Goal: Task Accomplishment & Management: Use online tool/utility

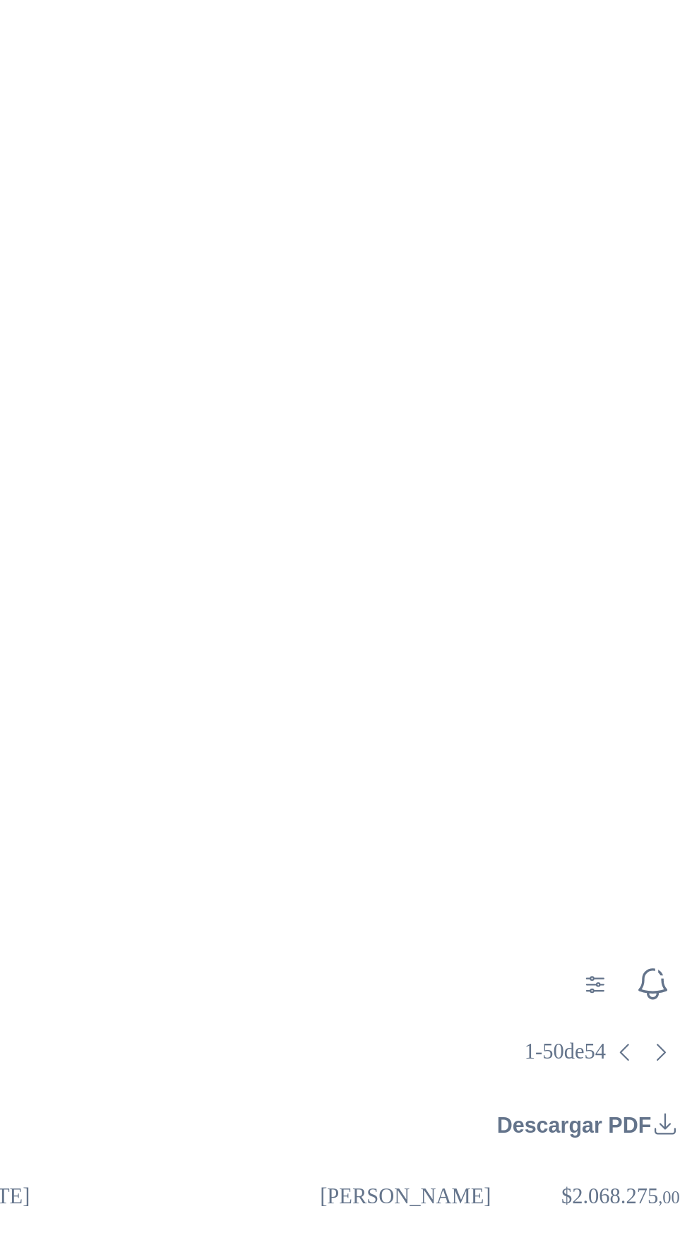
click at [426, 857] on div "Detalles" at bounding box center [462, 880] width 73 height 47
click at [426, 870] on button "Detalles" at bounding box center [462, 880] width 73 height 20
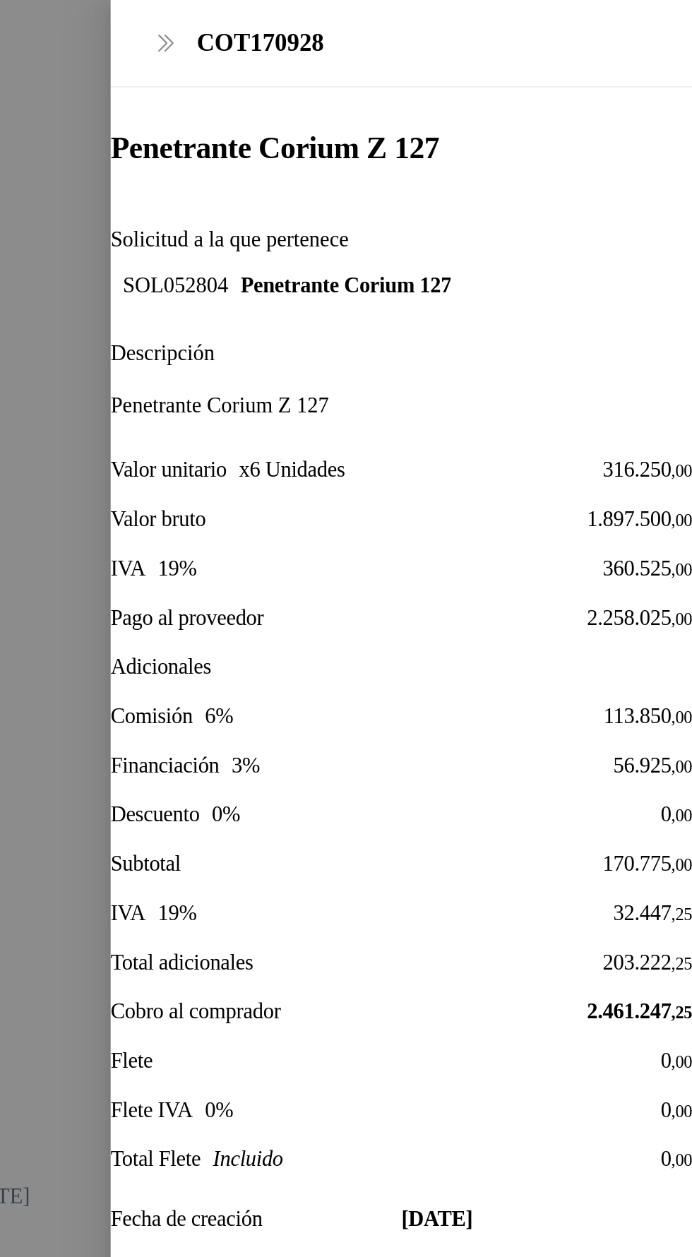
click at [384, 69] on div at bounding box center [346, 628] width 692 height 1257
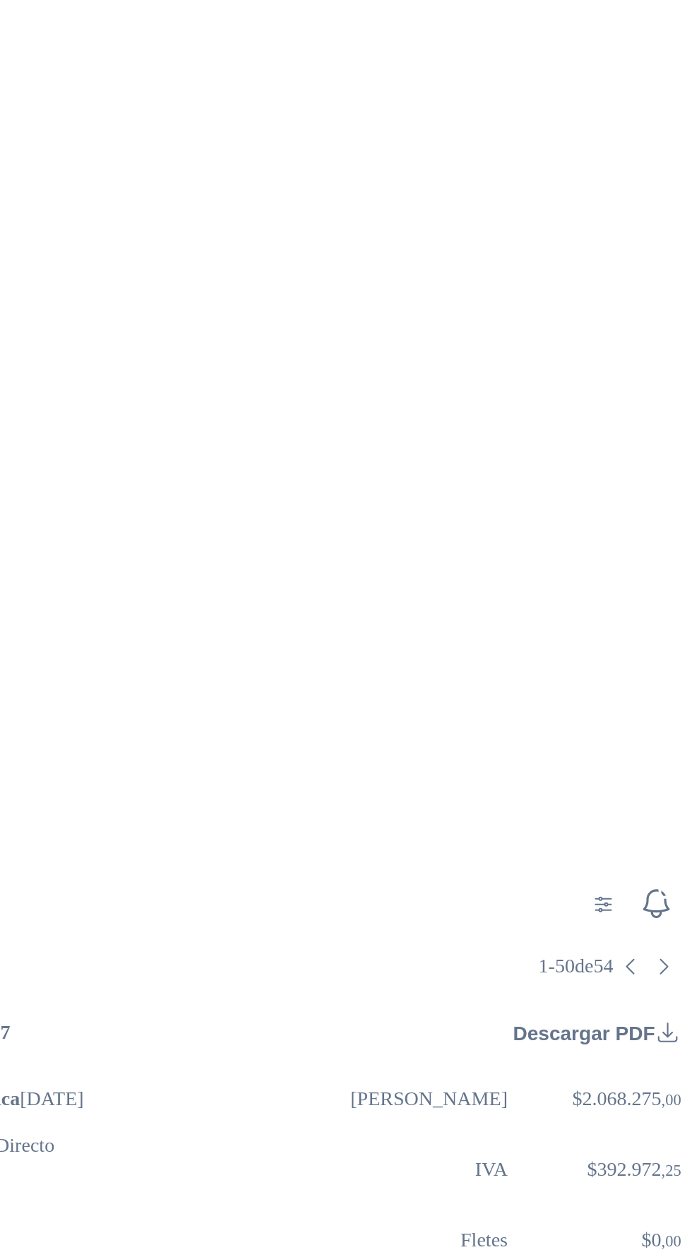
click at [426, 870] on button "Detalles" at bounding box center [462, 880] width 73 height 20
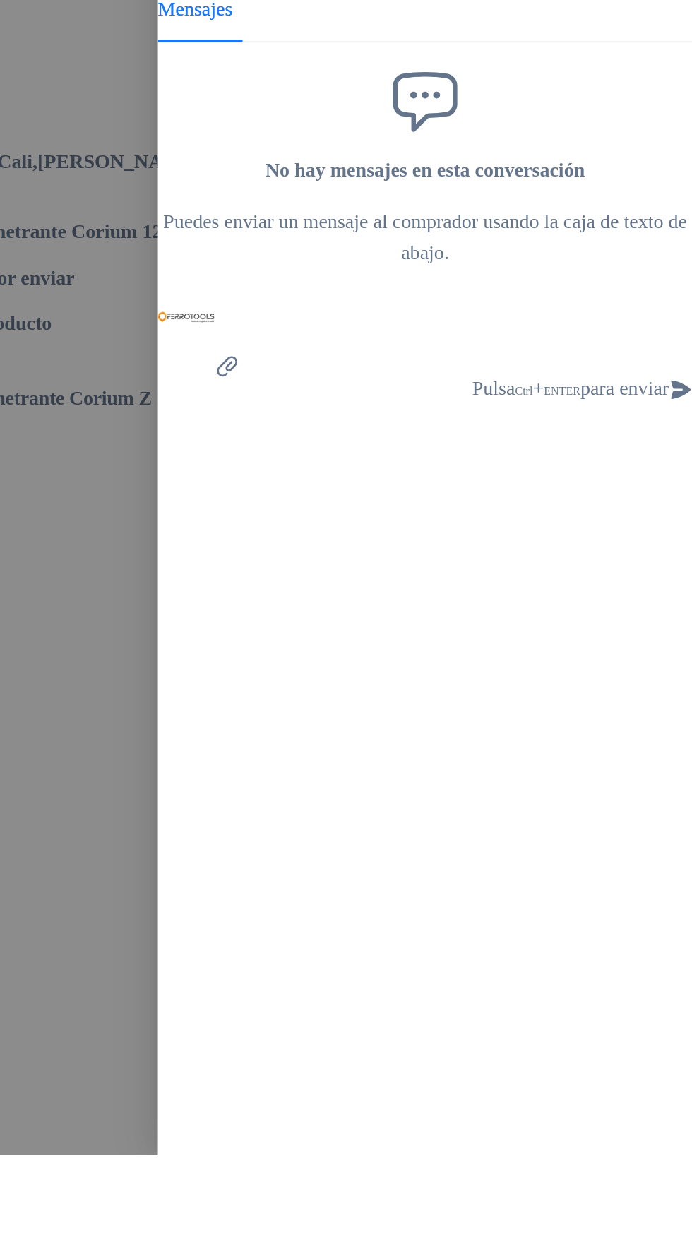
click at [376, 1127] on div at bounding box center [346, 628] width 692 height 1257
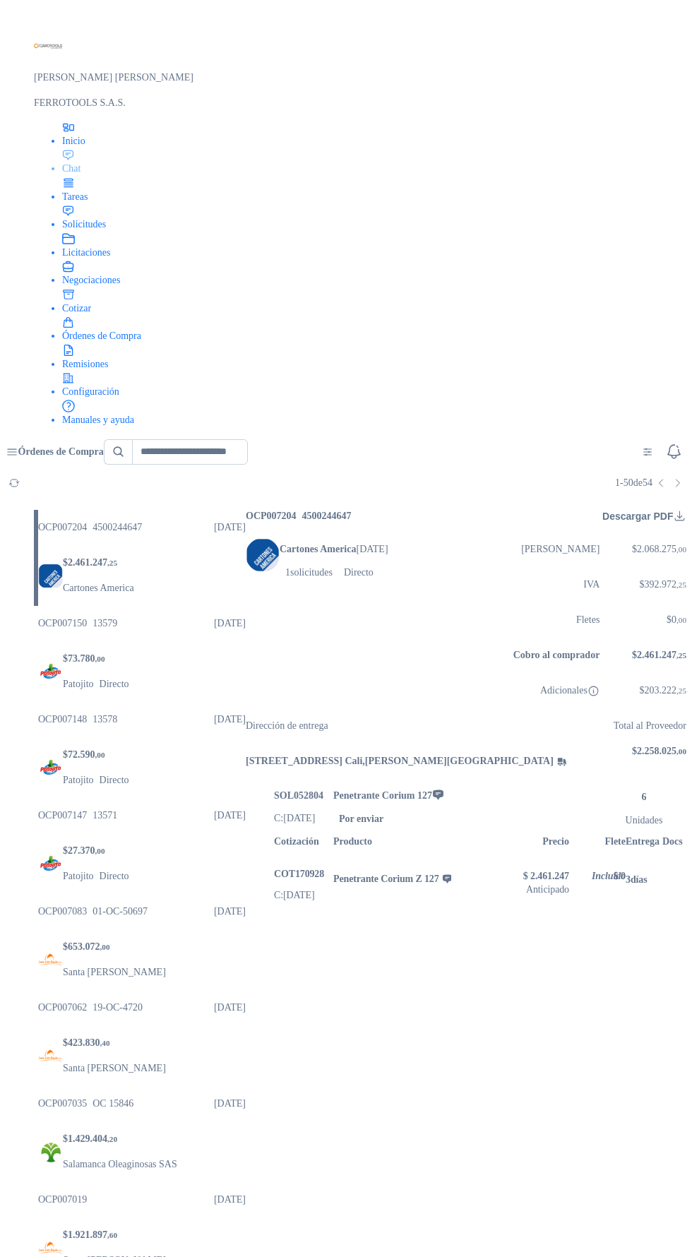
click at [62, 151] on icon at bounding box center [68, 155] width 13 height 13
click at [64, 214] on icon at bounding box center [69, 210] width 10 height 9
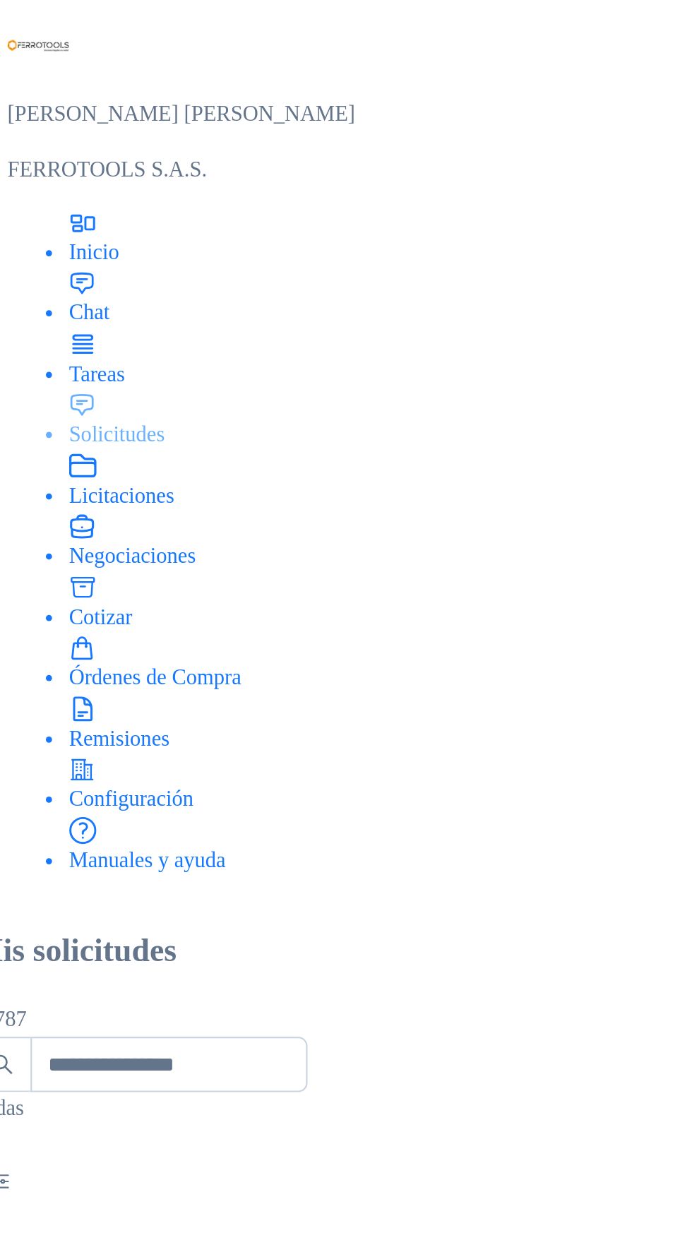
scroll to position [258, 13]
